Goal: Information Seeking & Learning: Check status

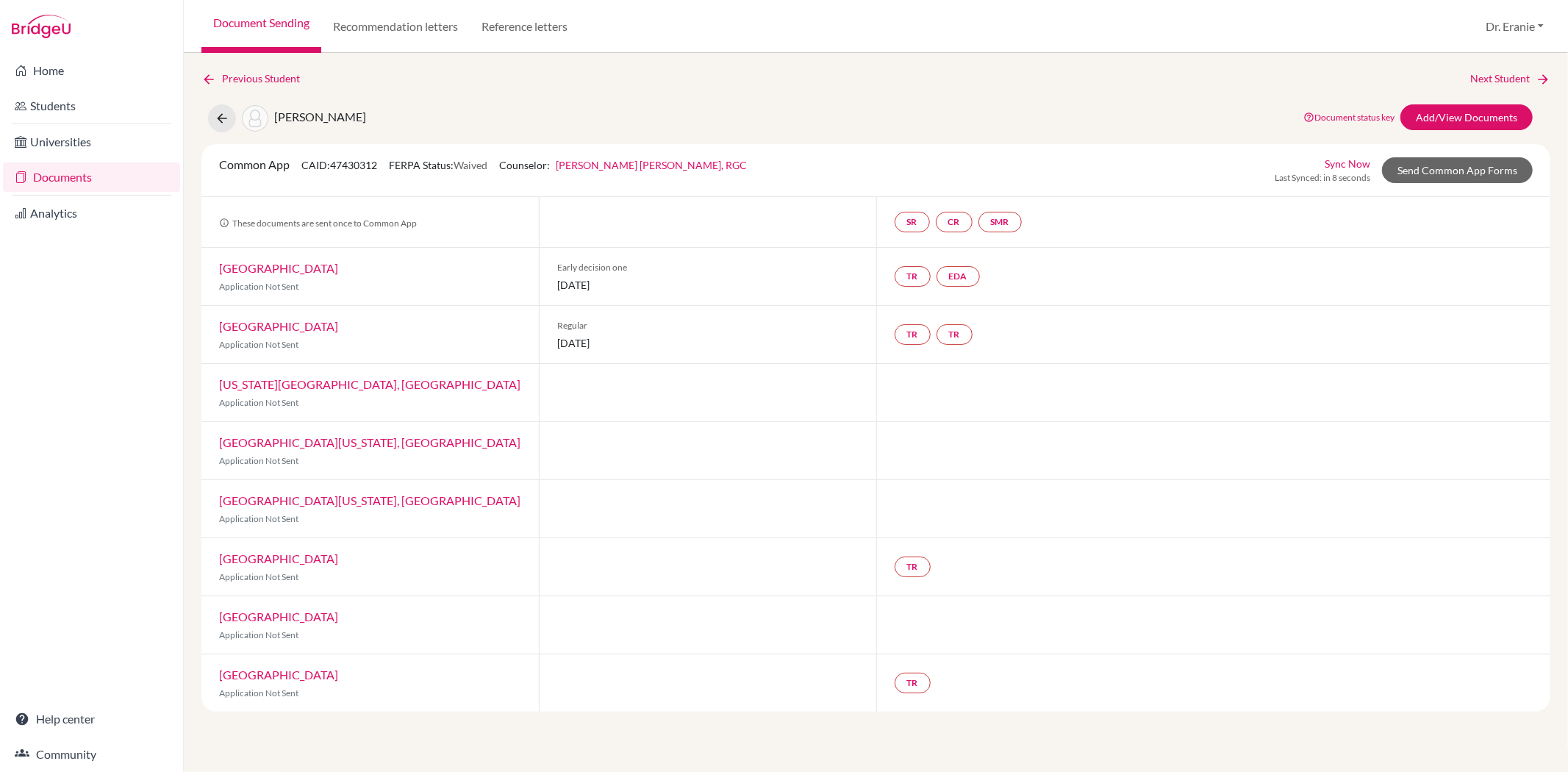
click at [231, 320] on link "[GEOGRAPHIC_DATA]" at bounding box center [279, 325] width 119 height 14
click at [263, 394] on div "[US_STATE][GEOGRAPHIC_DATA], [GEOGRAPHIC_DATA] Application Not Sent" at bounding box center [370, 393] width 337 height 58
click at [263, 390] on link "[US_STATE][GEOGRAPHIC_DATA], [GEOGRAPHIC_DATA]" at bounding box center [369, 384] width 301 height 14
click at [255, 446] on link "[GEOGRAPHIC_DATA][US_STATE], [GEOGRAPHIC_DATA]" at bounding box center [369, 442] width 301 height 14
click at [245, 504] on link "[GEOGRAPHIC_DATA][US_STATE], [GEOGRAPHIC_DATA]" at bounding box center [369, 500] width 301 height 14
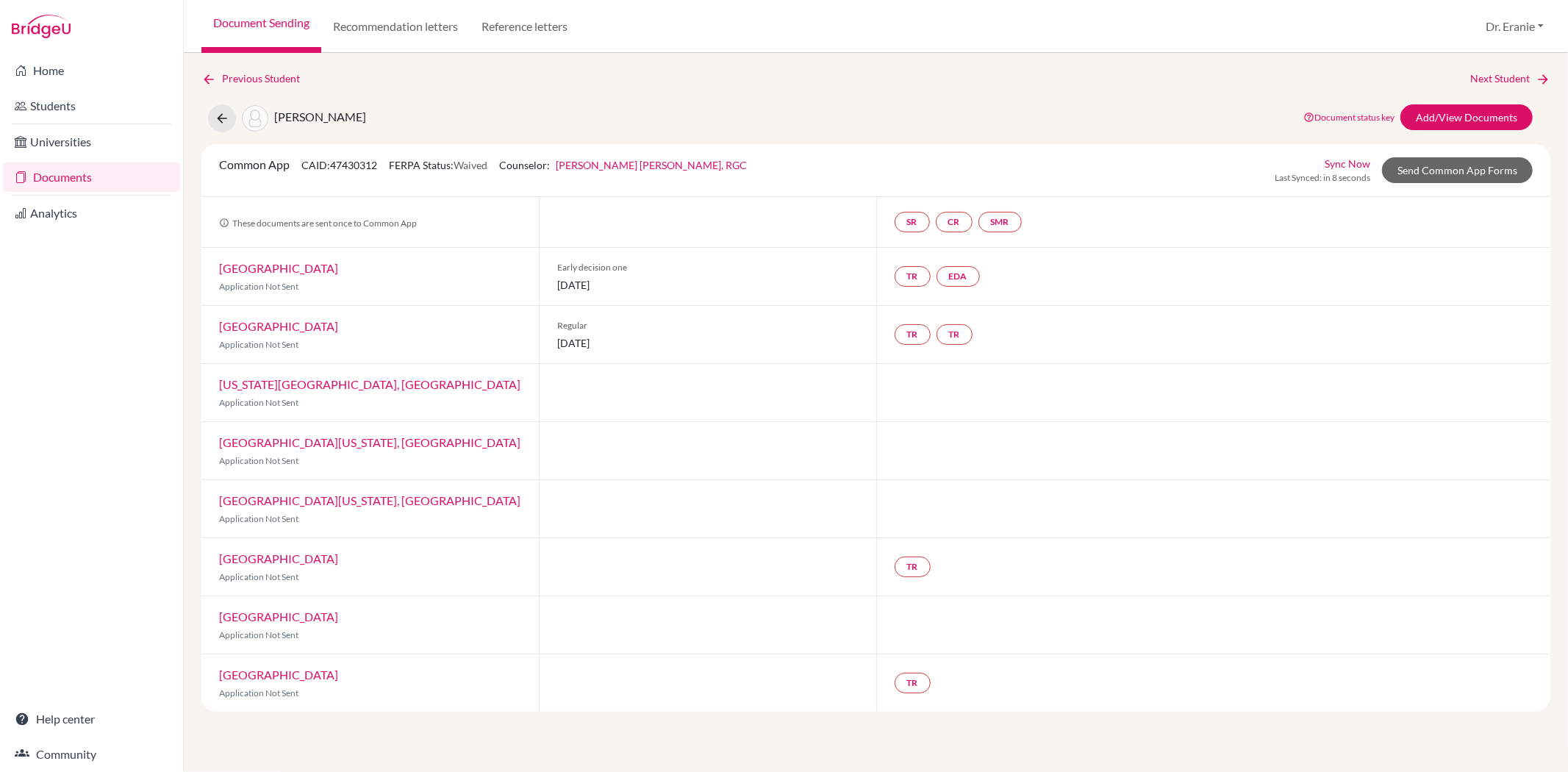
click at [243, 569] on div "Northeastern University Application Not Sent" at bounding box center [370, 567] width 337 height 58
click at [241, 564] on link "[GEOGRAPHIC_DATA]" at bounding box center [279, 558] width 119 height 14
click at [254, 613] on link "[GEOGRAPHIC_DATA]" at bounding box center [279, 616] width 119 height 14
click at [247, 682] on div "Tufts University Application Not Sent" at bounding box center [370, 683] width 337 height 58
click at [247, 682] on div "Tufts University Application Not Sent" at bounding box center [370, 683] width 337 height 58
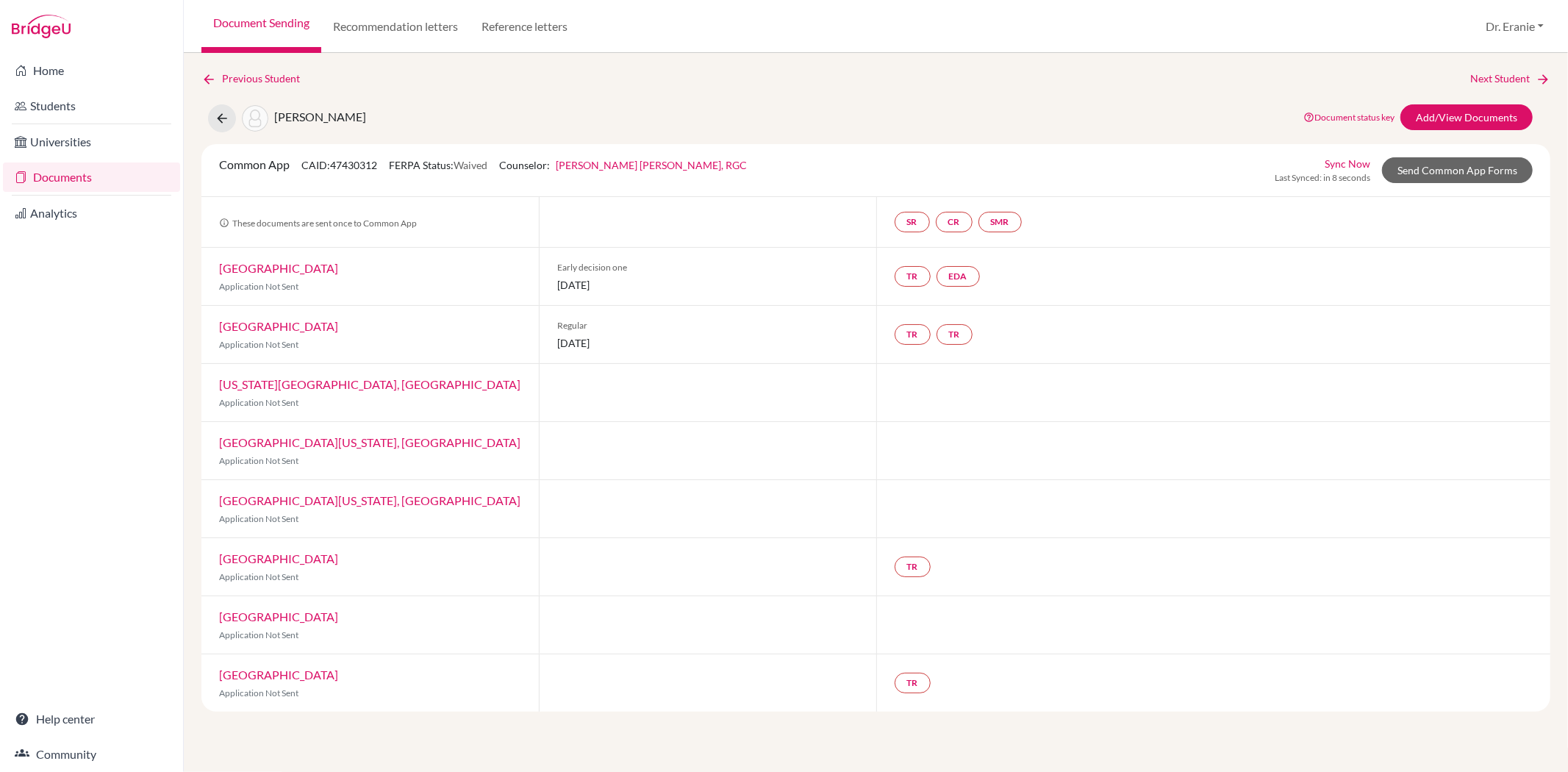
click at [251, 680] on link "[GEOGRAPHIC_DATA]" at bounding box center [279, 674] width 119 height 14
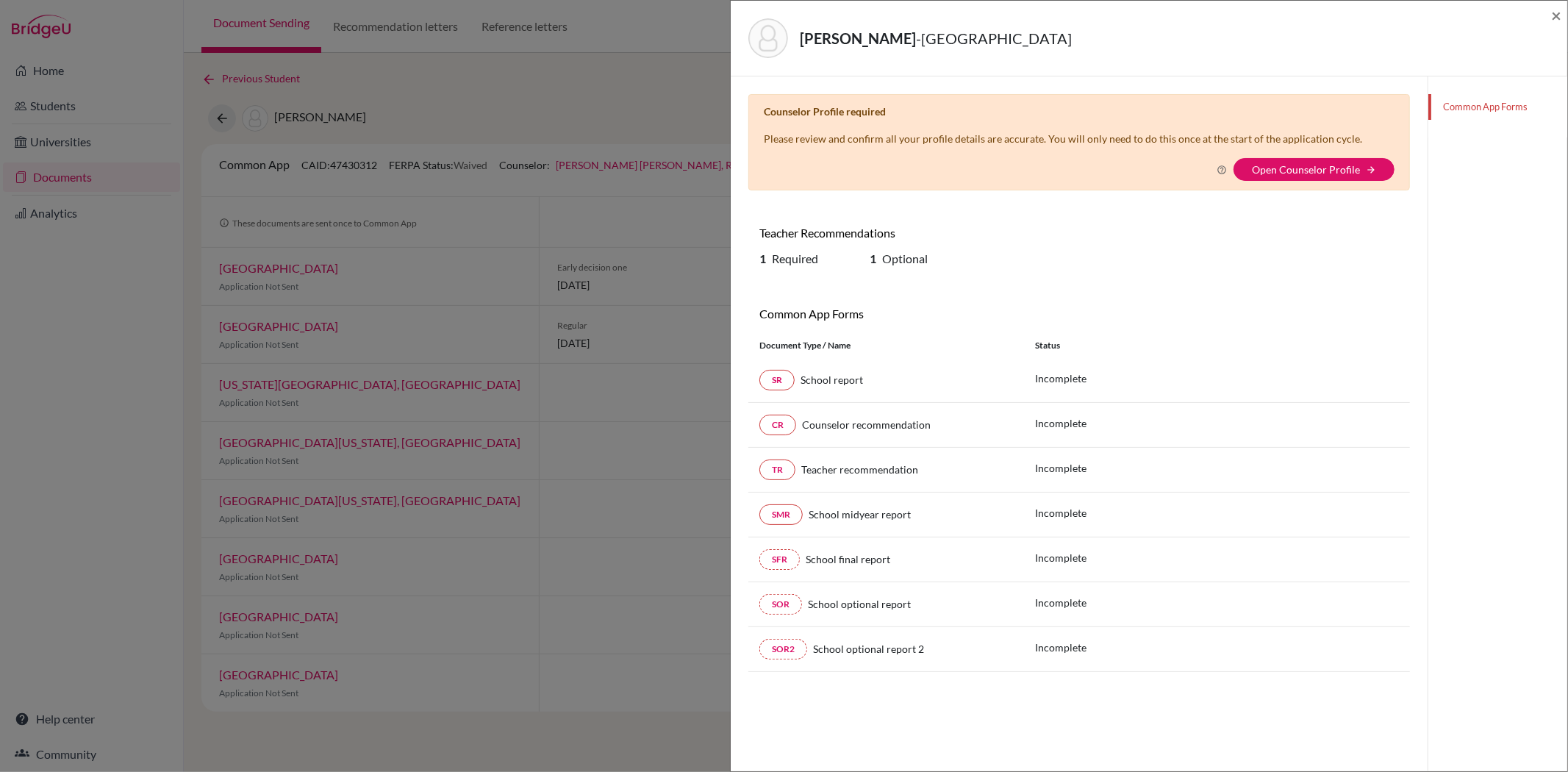
click at [1567, 17] on div "[PERSON_NAME] - Tufts University × Counselor Profile required Please review and…" at bounding box center [1148, 386] width 838 height 772
click at [1561, 17] on span "×" at bounding box center [1556, 15] width 10 height 21
